Goal: Complete application form: Complete application form

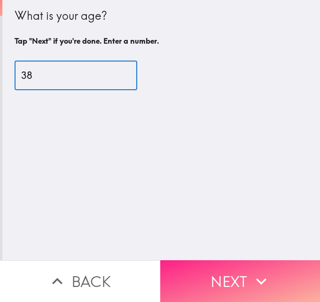
type input "38"
click at [223, 267] on button "Next" at bounding box center [240, 281] width 160 height 42
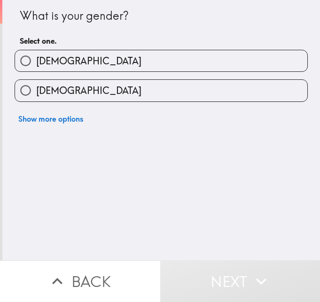
click at [48, 65] on span "[DEMOGRAPHIC_DATA]" at bounding box center [88, 60] width 105 height 13
click at [36, 65] on input "[DEMOGRAPHIC_DATA]" at bounding box center [25, 60] width 21 height 21
radio input "true"
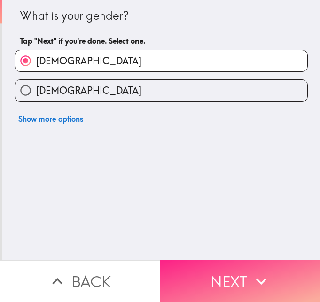
click at [201, 278] on button "Next" at bounding box center [240, 281] width 160 height 42
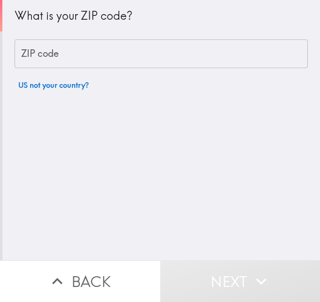
click at [41, 54] on div "ZIP code ZIP code" at bounding box center [161, 53] width 293 height 29
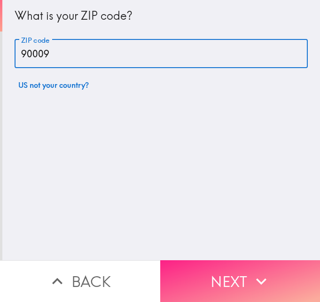
type input "90009"
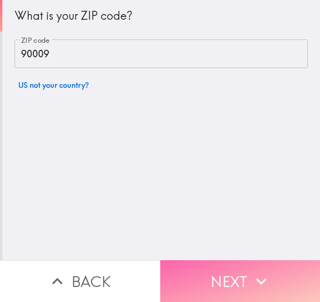
click at [202, 273] on button "Next" at bounding box center [240, 281] width 160 height 42
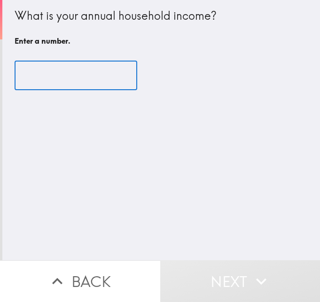
click at [56, 80] on input "number" at bounding box center [76, 75] width 123 height 29
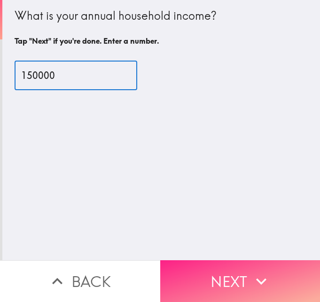
type input "150000"
click at [203, 260] on button "Next" at bounding box center [240, 281] width 160 height 42
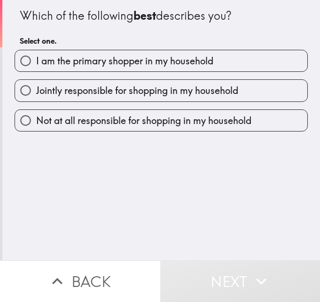
click at [59, 56] on span "I am the primary shopper in my household" at bounding box center [124, 60] width 177 height 13
click at [36, 56] on input "I am the primary shopper in my household" at bounding box center [25, 60] width 21 height 21
radio input "true"
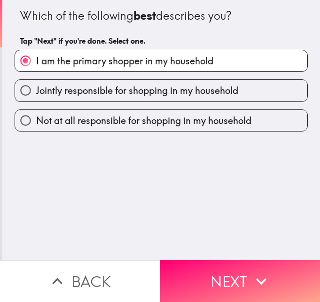
click at [224, 270] on button "Next" at bounding box center [240, 281] width 160 height 42
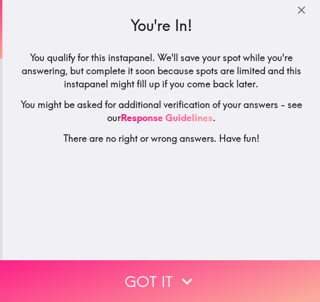
click at [84, 275] on button "Got it" at bounding box center [160, 281] width 320 height 42
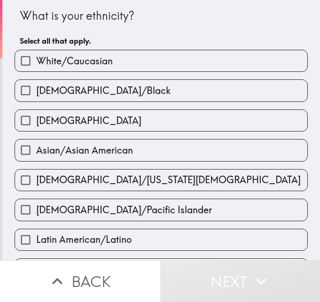
click at [107, 65] on label "White/Caucasian" at bounding box center [161, 60] width 292 height 21
click at [36, 65] on input "White/Caucasian" at bounding box center [25, 60] width 21 height 21
checkbox input "true"
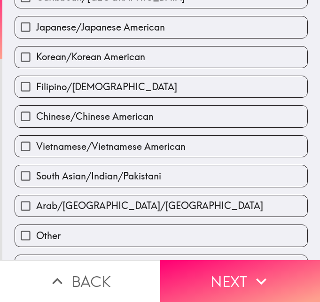
scroll to position [355, 0]
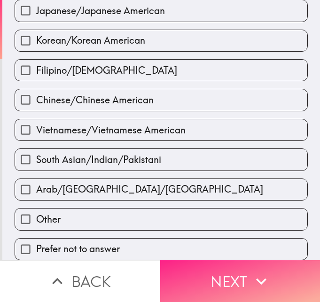
click at [230, 270] on button "Next" at bounding box center [240, 281] width 160 height 42
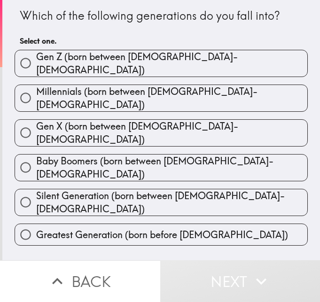
click at [201, 96] on label "Millennials (born between [DEMOGRAPHIC_DATA]-[DEMOGRAPHIC_DATA])" at bounding box center [161, 98] width 292 height 26
click at [36, 96] on input "Millennials (born between [DEMOGRAPHIC_DATA]-[DEMOGRAPHIC_DATA])" at bounding box center [25, 97] width 21 height 21
radio input "true"
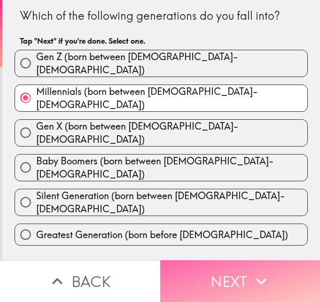
click at [218, 272] on button "Next" at bounding box center [240, 281] width 160 height 42
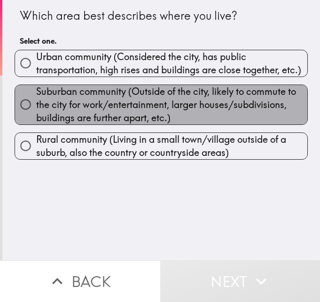
click at [104, 104] on span "Suburban community (Outside of the city, likely to commute to the city for work…" at bounding box center [171, 104] width 271 height 39
click at [36, 104] on input "Suburban community (Outside of the city, likely to commute to the city for work…" at bounding box center [25, 104] width 21 height 21
radio input "true"
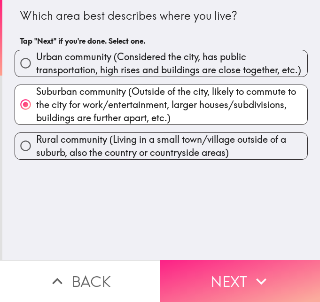
click at [211, 267] on button "Next" at bounding box center [240, 281] width 160 height 42
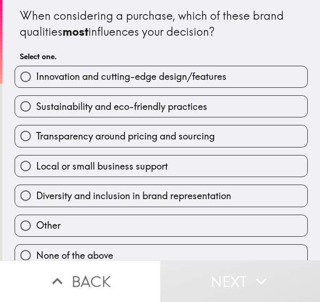
click at [202, 53] on h6 "Select one." at bounding box center [161, 56] width 283 height 10
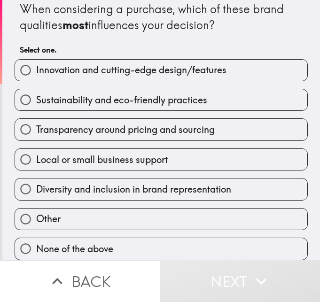
scroll to position [14, 0]
click at [110, 69] on span "Innovation and cutting-edge design/features" at bounding box center [131, 69] width 190 height 13
click at [36, 69] on input "Innovation and cutting-edge design/features" at bounding box center [25, 70] width 21 height 21
radio input "true"
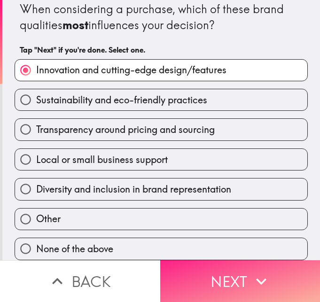
click at [182, 263] on button "Next" at bounding box center [240, 281] width 160 height 42
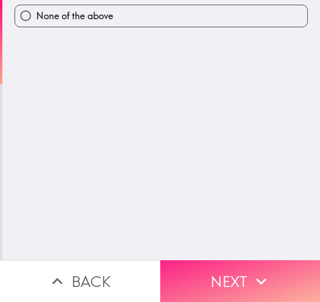
scroll to position [0, 0]
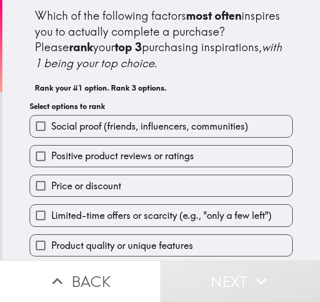
click at [117, 152] on span "Positive product reviews or ratings" at bounding box center [122, 155] width 143 height 13
click at [51, 152] on input "Positive product reviews or ratings" at bounding box center [40, 156] width 21 height 21
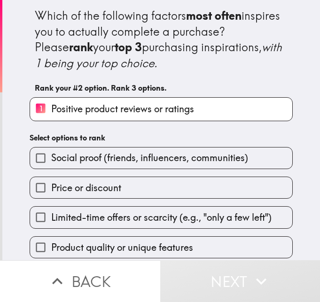
click at [153, 220] on span "Limited-time offers or scarcity (e.g., "only a few left")" at bounding box center [161, 217] width 220 height 13
click at [51, 220] on input "Limited-time offers or scarcity (e.g., "only a few left")" at bounding box center [40, 217] width 21 height 21
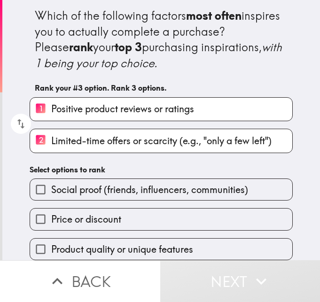
click at [105, 212] on label "Price or discount" at bounding box center [161, 218] width 262 height 21
click at [51, 212] on input "Price or discount" at bounding box center [40, 218] width 21 height 21
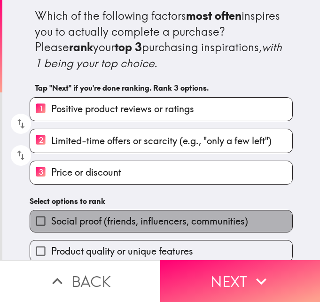
click at [86, 215] on span "Social proof (friends, influencers, communities)" at bounding box center [149, 221] width 197 height 13
click at [51, 215] on input "Social proof (friends, influencers, communities)" at bounding box center [40, 220] width 21 height 21
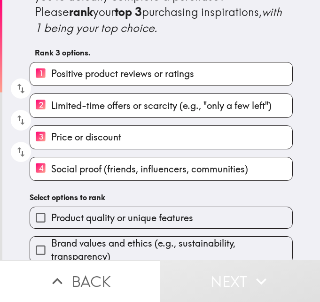
scroll to position [76, 0]
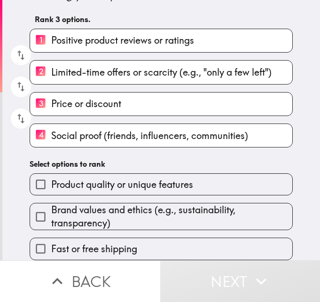
click at [93, 214] on span "Brand values and ethics (e.g., sustainability, transparency)" at bounding box center [171, 216] width 241 height 26
click at [51, 214] on input "Brand values and ethics (e.g., sustainability, transparency)" at bounding box center [40, 216] width 21 height 21
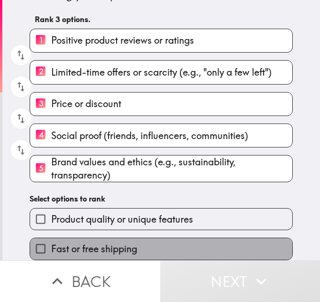
click at [89, 248] on span "Fast or free shipping" at bounding box center [94, 248] width 86 height 13
click at [51, 248] on input "Fast or free shipping" at bounding box center [40, 248] width 21 height 21
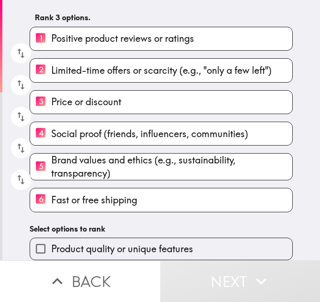
click at [79, 242] on span "Product quality or unique features" at bounding box center [122, 248] width 142 height 13
click at [51, 241] on input "Product quality or unique features" at bounding box center [40, 248] width 21 height 21
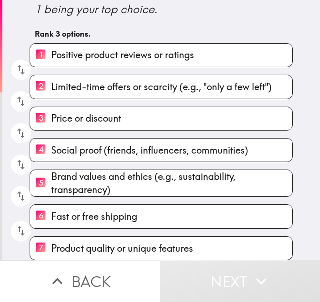
scroll to position [61, 0]
click at [246, 277] on button "Next" at bounding box center [240, 281] width 160 height 42
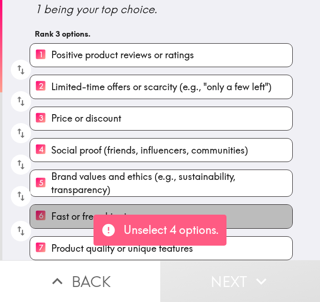
click at [233, 210] on label "6 Fast or free shipping" at bounding box center [161, 216] width 262 height 23
click at [51, 210] on input "6 Fast or free shipping" at bounding box center [40, 216] width 21 height 23
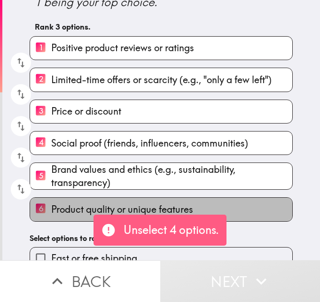
click at [217, 205] on label "6 Product quality or unique features" at bounding box center [161, 209] width 262 height 23
click at [51, 205] on input "6 Product quality or unique features" at bounding box center [40, 209] width 21 height 23
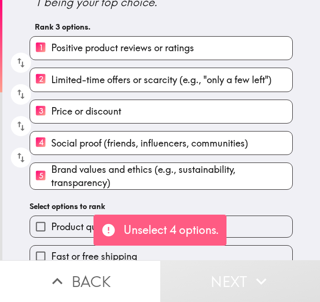
click at [178, 184] on span "Brand values and ethics (e.g., sustainability, transparency)" at bounding box center [171, 176] width 241 height 26
click at [51, 184] on input "5 Brand values and ethics (e.g., sustainability, transparency)" at bounding box center [40, 176] width 21 height 23
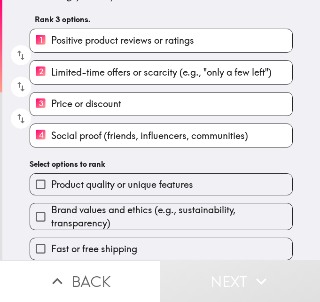
scroll to position [76, 0]
click at [99, 135] on label "4 Social proof (friends, influencers, communities)" at bounding box center [161, 135] width 262 height 23
click at [51, 135] on input "4 Social proof (friends, influencers, communities)" at bounding box center [40, 135] width 21 height 23
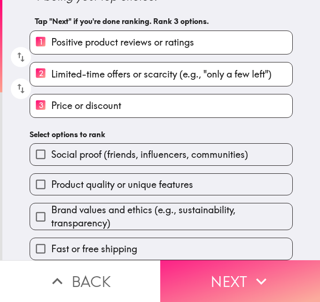
click at [194, 269] on button "Next" at bounding box center [240, 281] width 160 height 42
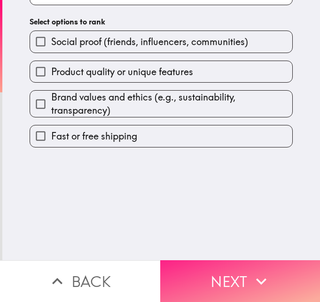
scroll to position [0, 0]
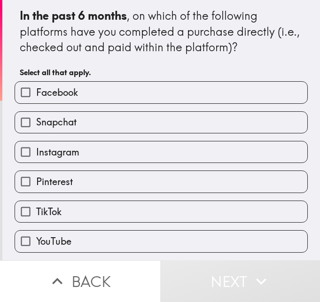
click at [77, 97] on label "Facebook" at bounding box center [161, 92] width 292 height 21
click at [36, 97] on input "Facebook" at bounding box center [25, 92] width 21 height 21
checkbox input "true"
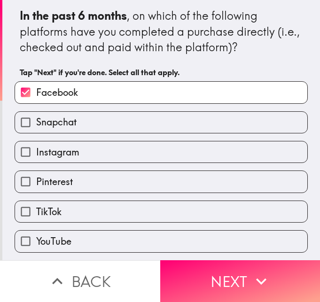
click at [78, 118] on label "Snapchat" at bounding box center [161, 122] width 292 height 21
click at [36, 118] on input "Snapchat" at bounding box center [25, 122] width 21 height 21
checkbox input "true"
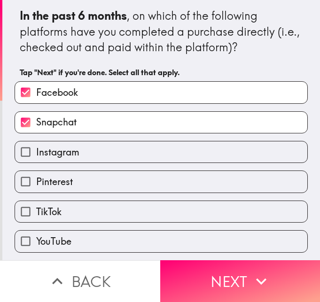
click at [75, 153] on label "Instagram" at bounding box center [161, 151] width 292 height 21
click at [36, 153] on input "Instagram" at bounding box center [25, 151] width 21 height 21
checkbox input "true"
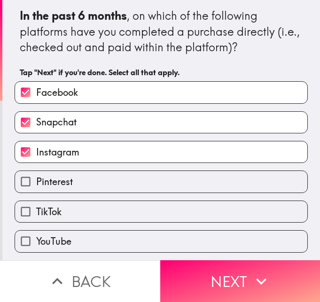
click at [57, 126] on span "Snapchat" at bounding box center [56, 121] width 40 height 13
click at [36, 126] on input "Snapchat" at bounding box center [25, 122] width 21 height 21
checkbox input "false"
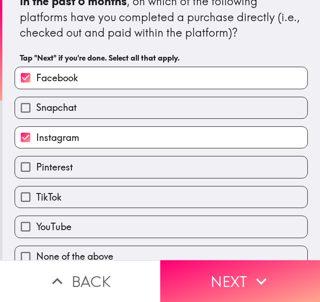
scroll to position [29, 0]
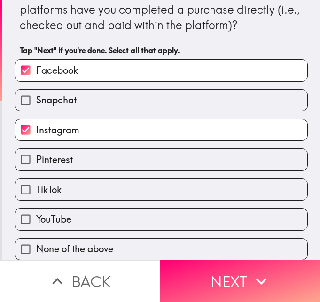
click at [69, 179] on label "TikTok" at bounding box center [161, 189] width 292 height 21
click at [36, 179] on input "TikTok" at bounding box center [25, 189] width 21 height 21
checkbox input "true"
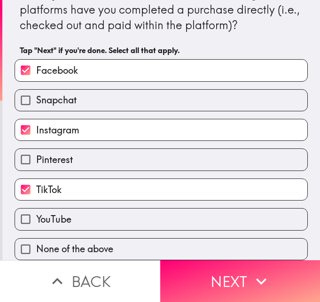
click at [48, 220] on label "YouTube" at bounding box center [161, 218] width 292 height 21
click at [36, 220] on input "YouTube" at bounding box center [25, 218] width 21 height 21
checkbox input "true"
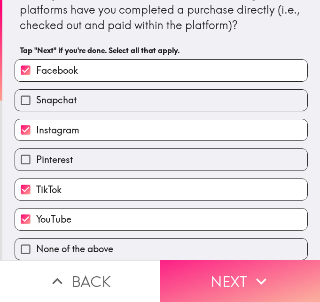
click at [226, 277] on button "Next" at bounding box center [240, 281] width 160 height 42
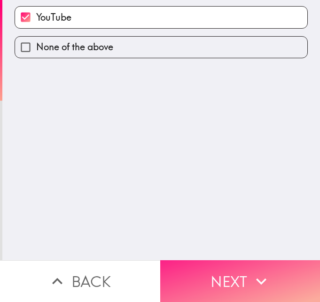
scroll to position [0, 0]
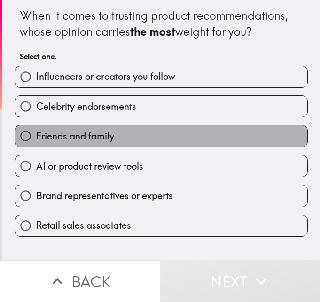
click at [70, 131] on span "Friends and family" at bounding box center [75, 136] width 78 height 13
click at [36, 131] on input "Friends and family" at bounding box center [25, 135] width 21 height 21
radio input "true"
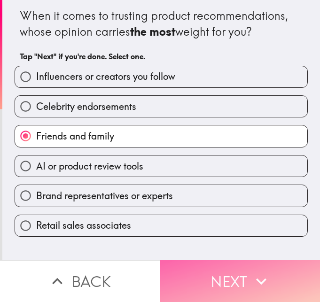
click at [207, 270] on button "Next" at bounding box center [240, 281] width 160 height 42
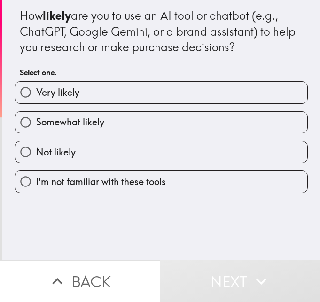
click at [93, 108] on div "Somewhat likely" at bounding box center [157, 119] width 300 height 30
click at [104, 121] on label "Somewhat likely" at bounding box center [161, 122] width 292 height 21
click at [36, 121] on input "Somewhat likely" at bounding box center [25, 122] width 21 height 21
radio input "true"
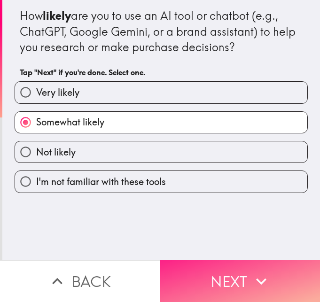
click at [217, 279] on button "Next" at bounding box center [240, 281] width 160 height 42
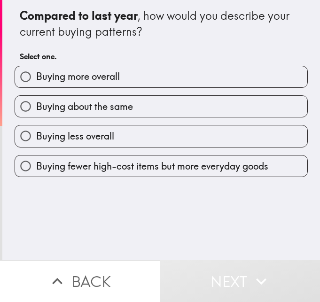
click at [98, 98] on label "Buying about the same" at bounding box center [161, 106] width 292 height 21
click at [36, 98] on input "Buying about the same" at bounding box center [25, 106] width 21 height 21
radio input "true"
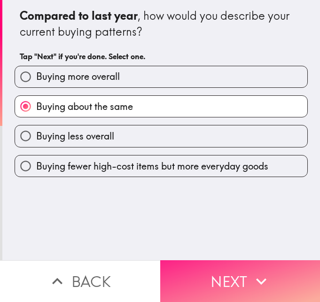
click at [177, 269] on button "Next" at bounding box center [240, 281] width 160 height 42
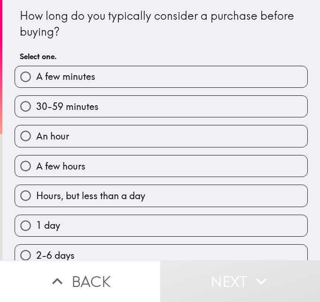
click at [100, 131] on label "An hour" at bounding box center [161, 135] width 292 height 21
click at [36, 131] on input "An hour" at bounding box center [25, 135] width 21 height 21
radio input "true"
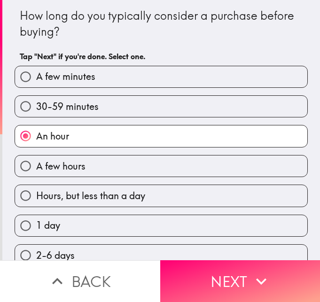
click at [91, 102] on label "30-59 minutes" at bounding box center [161, 106] width 292 height 21
click at [36, 102] on input "30-59 minutes" at bounding box center [25, 106] width 21 height 21
radio input "true"
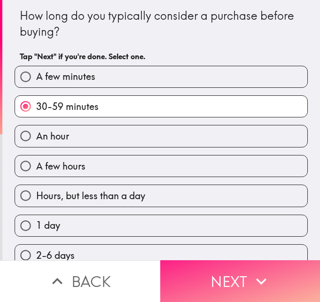
click at [229, 280] on button "Next" at bounding box center [240, 281] width 160 height 42
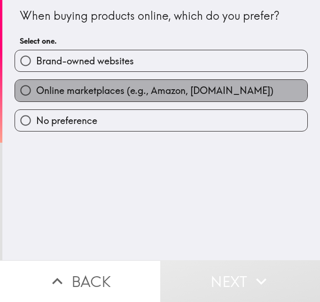
click at [127, 87] on span "Online marketplaces (e.g., Amazon, [DOMAIN_NAME])" at bounding box center [154, 90] width 237 height 13
click at [36, 87] on input "Online marketplaces (e.g., Amazon, [DOMAIN_NAME])" at bounding box center [25, 90] width 21 height 21
radio input "true"
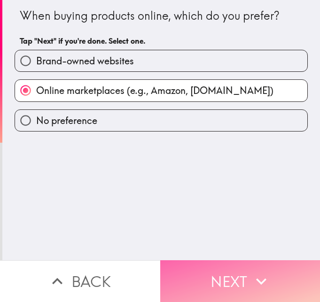
click at [214, 266] on button "Next" at bounding box center [240, 281] width 160 height 42
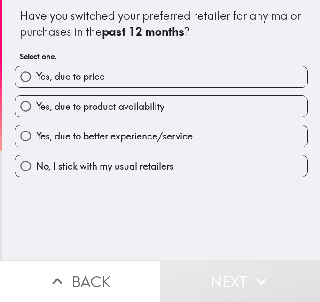
click at [96, 104] on span "Yes, due to product availability" at bounding box center [100, 106] width 128 height 13
click at [36, 104] on input "Yes, due to product availability" at bounding box center [25, 106] width 21 height 21
radio input "true"
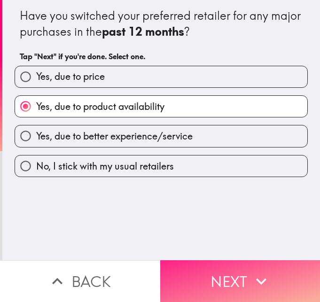
click at [204, 275] on button "Next" at bounding box center [240, 281] width 160 height 42
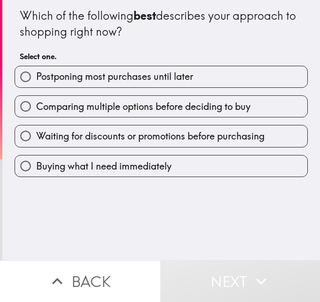
click at [77, 103] on span "Comparing multiple options before deciding to buy" at bounding box center [143, 106] width 214 height 13
click at [36, 103] on input "Comparing multiple options before deciding to buy" at bounding box center [25, 106] width 21 height 21
radio input "true"
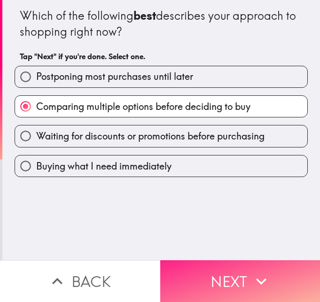
click at [188, 260] on button "Next" at bounding box center [240, 281] width 160 height 42
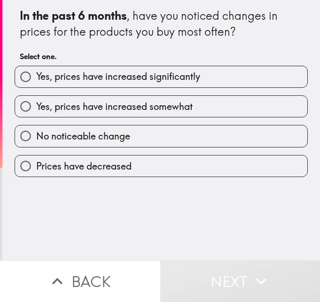
click at [108, 96] on label "Yes, prices have increased somewhat" at bounding box center [161, 106] width 292 height 21
click at [36, 96] on input "Yes, prices have increased somewhat" at bounding box center [25, 106] width 21 height 21
radio input "true"
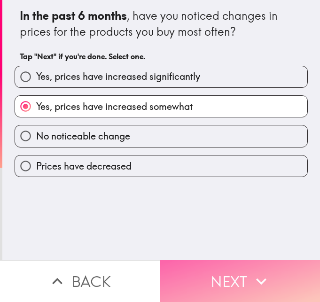
click at [200, 275] on button "Next" at bounding box center [240, 281] width 160 height 42
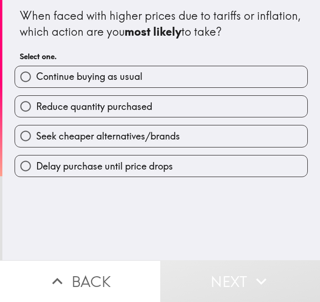
click at [115, 70] on span "Continue buying as usual" at bounding box center [89, 76] width 106 height 13
click at [36, 70] on input "Continue buying as usual" at bounding box center [25, 76] width 21 height 21
radio input "true"
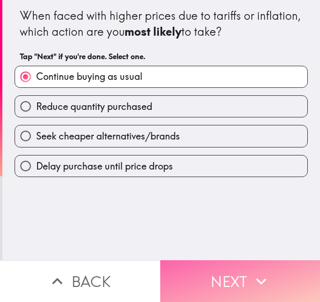
click at [212, 275] on button "Next" at bounding box center [240, 281] width 160 height 42
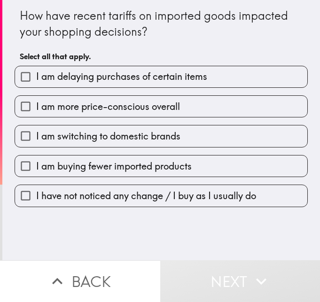
click at [100, 101] on span "I am more price-conscious overall" at bounding box center [108, 106] width 144 height 13
click at [36, 101] on input "I am more price-conscious overall" at bounding box center [25, 106] width 21 height 21
checkbox input "true"
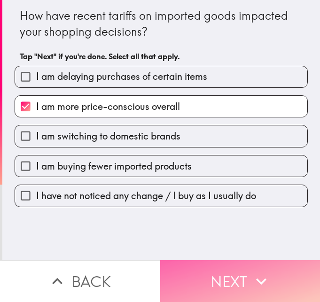
click at [216, 265] on button "Next" at bounding box center [240, 281] width 160 height 42
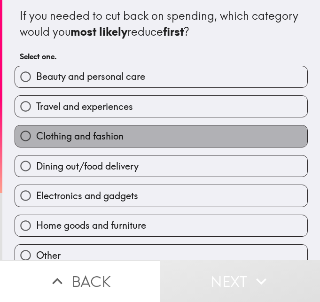
click at [92, 141] on span "Clothing and fashion" at bounding box center [79, 136] width 87 height 13
click at [36, 141] on input "Clothing and fashion" at bounding box center [25, 135] width 21 height 21
radio input "true"
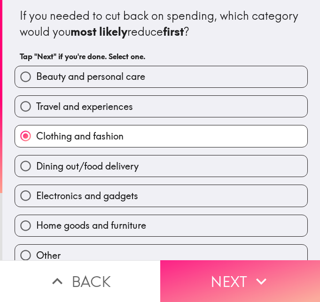
click at [198, 266] on button "Next" at bounding box center [240, 281] width 160 height 42
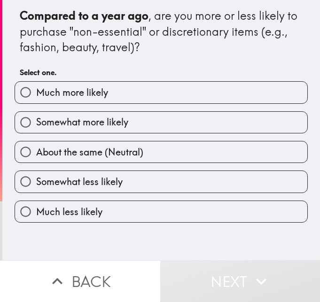
click at [103, 124] on span "Somewhat more likely" at bounding box center [82, 121] width 92 height 13
click at [36, 124] on input "Somewhat more likely" at bounding box center [25, 122] width 21 height 21
radio input "true"
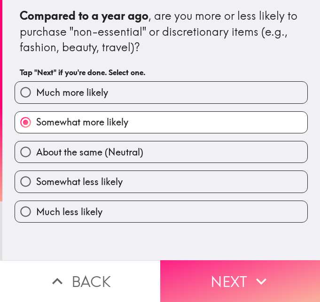
click at [196, 279] on button "Next" at bounding box center [240, 281] width 160 height 42
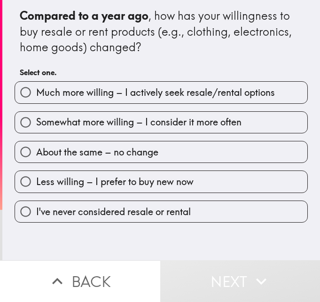
click at [104, 124] on span "Somewhat more willing – I consider it more often" at bounding box center [138, 121] width 205 height 13
click at [36, 124] on input "Somewhat more willing – I consider it more often" at bounding box center [25, 122] width 21 height 21
radio input "true"
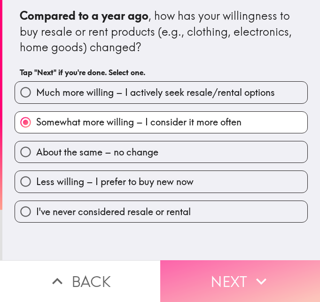
click at [204, 268] on button "Next" at bounding box center [240, 281] width 160 height 42
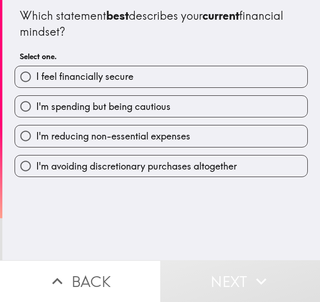
click at [88, 72] on span "I feel financially secure" at bounding box center [84, 76] width 97 height 13
click at [36, 72] on input "I feel financially secure" at bounding box center [25, 76] width 21 height 21
radio input "true"
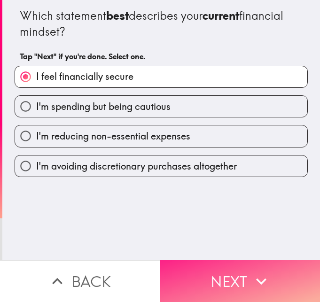
click at [210, 267] on button "Next" at bounding box center [240, 281] width 160 height 42
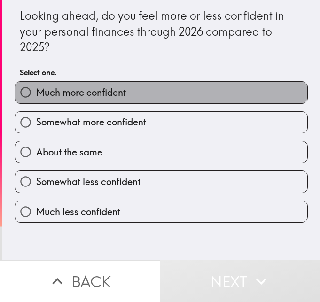
click at [102, 103] on label "Much more confident" at bounding box center [161, 92] width 292 height 21
click at [36, 103] on input "Much more confident" at bounding box center [25, 92] width 21 height 21
radio input "true"
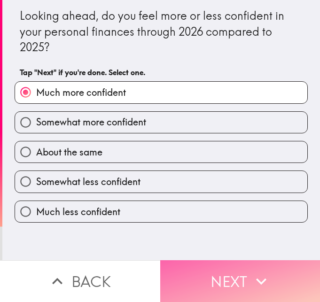
click at [210, 269] on button "Next" at bounding box center [240, 281] width 160 height 42
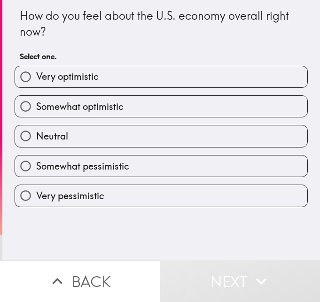
click at [86, 129] on label "Neutral" at bounding box center [161, 135] width 292 height 21
click at [36, 129] on input "Neutral" at bounding box center [25, 135] width 21 height 21
radio input "true"
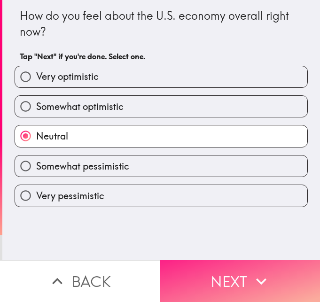
click at [190, 269] on button "Next" at bounding box center [240, 281] width 160 height 42
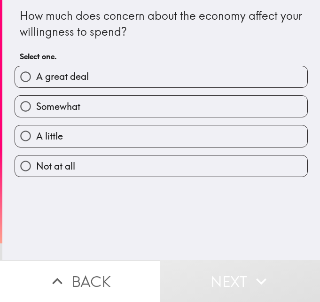
click at [54, 97] on label "Somewhat" at bounding box center [161, 106] width 292 height 21
click at [36, 97] on input "Somewhat" at bounding box center [25, 106] width 21 height 21
radio input "true"
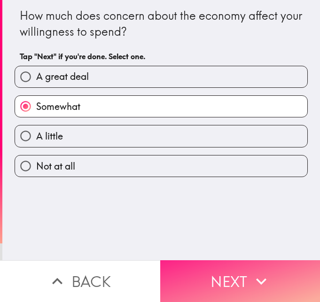
click at [218, 271] on button "Next" at bounding box center [240, 281] width 160 height 42
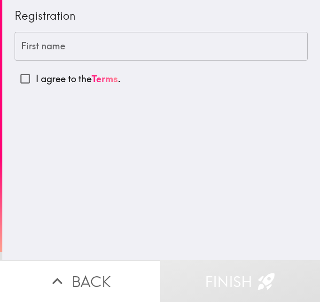
click at [51, 41] on div "First name First name" at bounding box center [161, 46] width 293 height 29
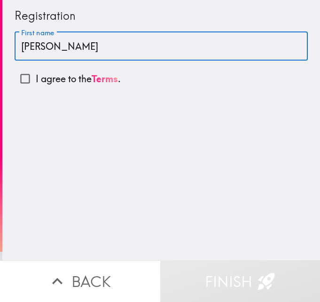
type input "[PERSON_NAME]"
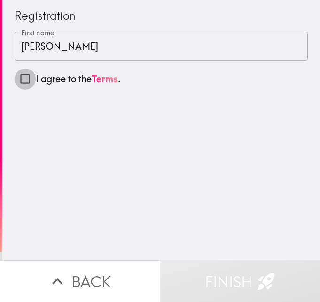
click at [21, 80] on input "I agree to the Terms ." at bounding box center [25, 78] width 21 height 21
checkbox input "true"
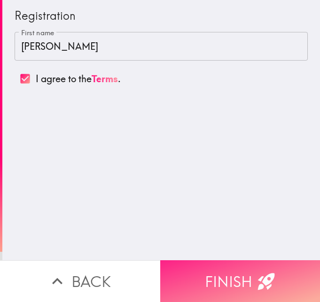
click at [211, 280] on button "Finish" at bounding box center [240, 281] width 160 height 42
